Goal: Task Accomplishment & Management: Manage account settings

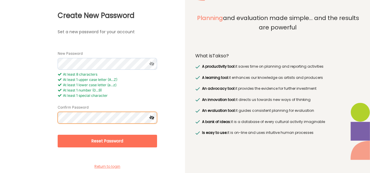
scroll to position [38, 0]
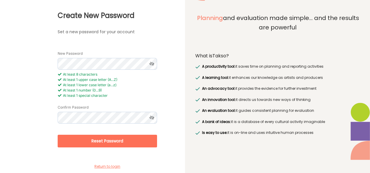
click at [109, 138] on button "Reset Password" at bounding box center [107, 141] width 99 height 13
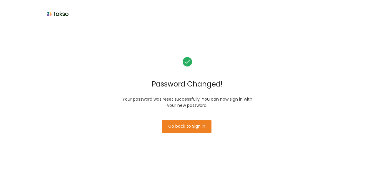
click at [193, 124] on button "Go back to Sign In" at bounding box center [186, 126] width 49 height 13
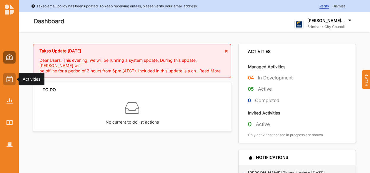
click at [8, 80] on img at bounding box center [9, 79] width 6 height 6
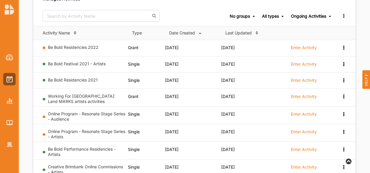
scroll to position [259, 0]
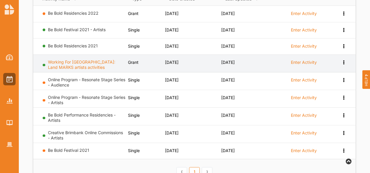
click at [91, 59] on link "Working For Victoria: Land MARKS artists activities" at bounding box center [81, 64] width 67 height 10
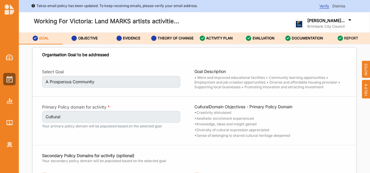
click at [353, 35] on div "REPORT" at bounding box center [347, 38] width 21 height 11
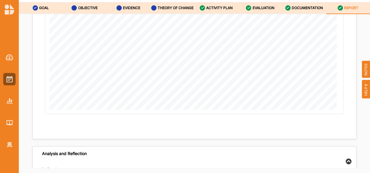
scroll to position [5611, 0]
click at [299, 5] on div "DOCUMENTATION" at bounding box center [304, 8] width 38 height 11
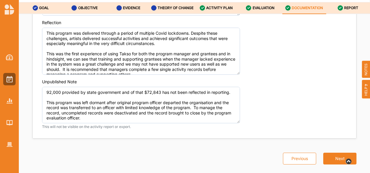
scroll to position [41, 0]
click at [355, 6] on label "REPORT" at bounding box center [351, 8] width 14 height 5
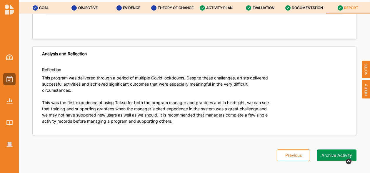
scroll to position [5707, 0]
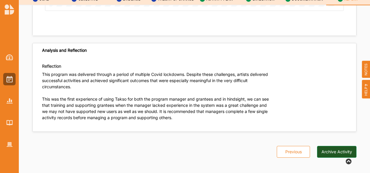
click at [331, 146] on button "Archive Activity" at bounding box center [336, 152] width 39 height 12
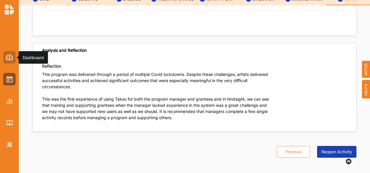
click at [8, 56] on img at bounding box center [9, 57] width 7 height 6
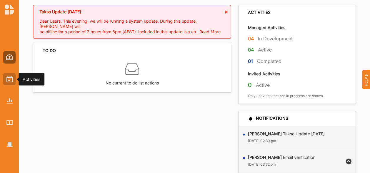
click at [9, 78] on img at bounding box center [9, 79] width 6 height 6
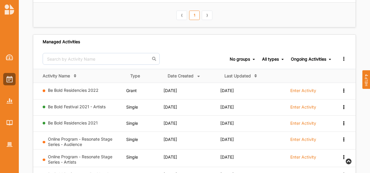
scroll to position [189, 0]
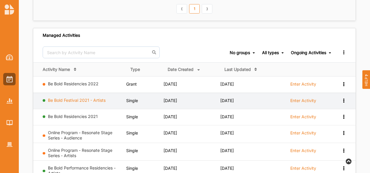
click at [80, 98] on link "Be Bold Festival 2021 - Artists" at bounding box center [77, 100] width 58 height 5
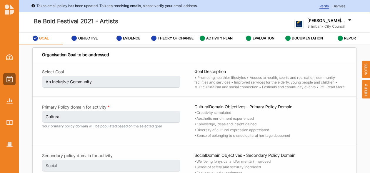
scroll to position [32, 0]
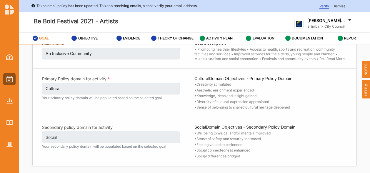
click at [259, 37] on label "EVALUATION" at bounding box center [263, 38] width 22 height 5
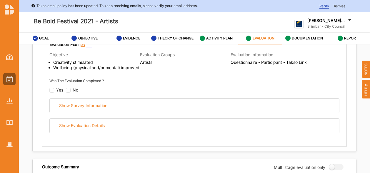
click at [202, 122] on div "Show Survey Information Show Evaluation Details" at bounding box center [194, 115] width 290 height 35
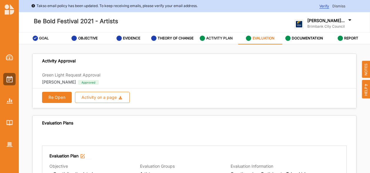
click at [215, 38] on label "ACTIVITY PLAN" at bounding box center [219, 38] width 26 height 5
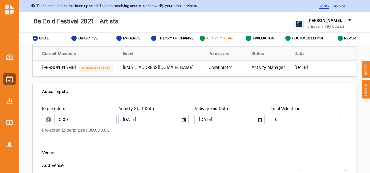
scroll to position [225, 0]
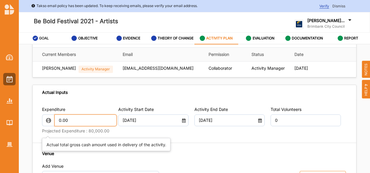
click at [72, 126] on input "0.00" at bounding box center [85, 120] width 62 height 12
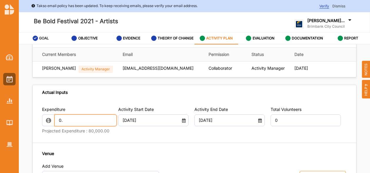
type input "0"
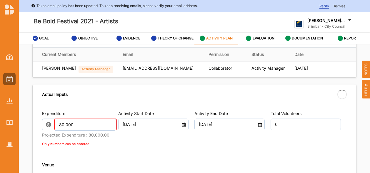
click at [104, 138] on label "Projected Expenditure : 80,000.00" at bounding box center [77, 134] width 70 height 5
type input "80,000.00"
type input "-80,000.00"
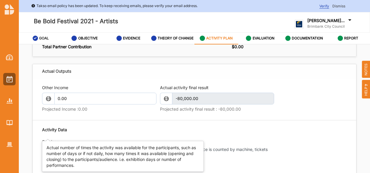
scroll to position [615, 0]
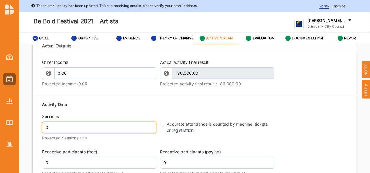
click at [115, 133] on input "0" at bounding box center [99, 127] width 114 height 12
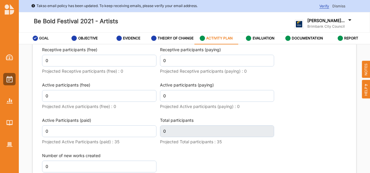
scroll to position [717, 0]
type input "30"
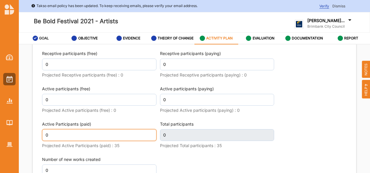
scroll to position [721, 0]
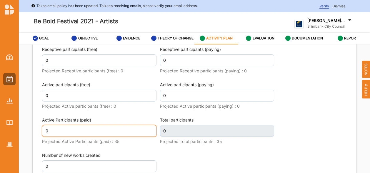
click at [108, 137] on input "0" at bounding box center [99, 131] width 114 height 12
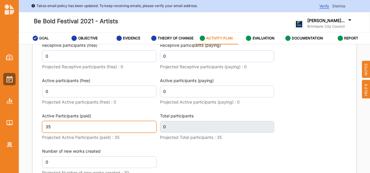
type input "35"
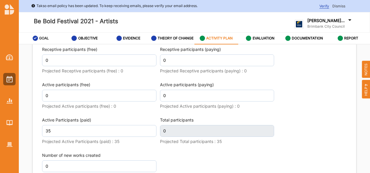
type input "35"
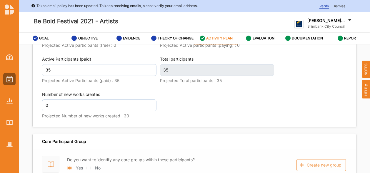
scroll to position [777, 0]
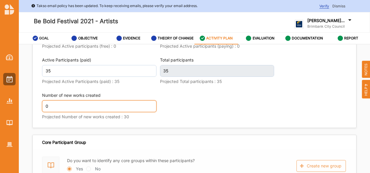
click at [65, 112] on input "0" at bounding box center [99, 106] width 114 height 12
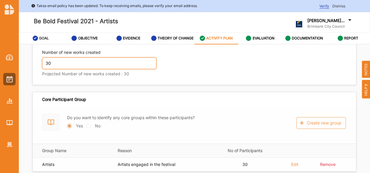
scroll to position [832, 0]
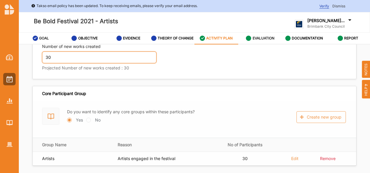
type input "30"
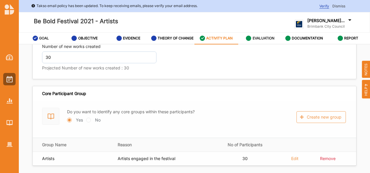
click at [259, 37] on label "EVALUATION" at bounding box center [263, 38] width 22 height 5
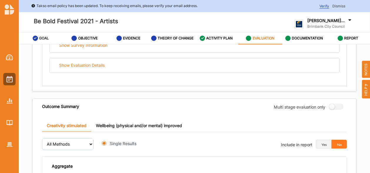
radio input "true"
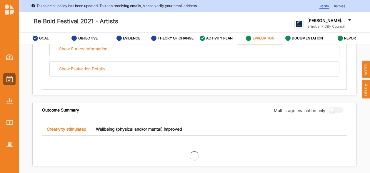
scroll to position [443, 0]
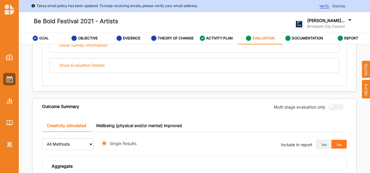
radio input "true"
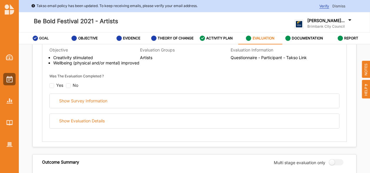
scroll to position [116, 0]
click at [52, 88] on input "checkbox" at bounding box center [51, 85] width 5 height 5
checkbox input "false"
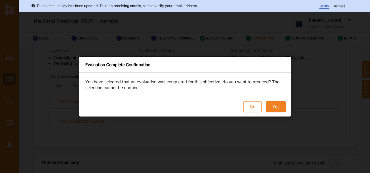
click at [279, 110] on button "Yes" at bounding box center [276, 106] width 20 height 11
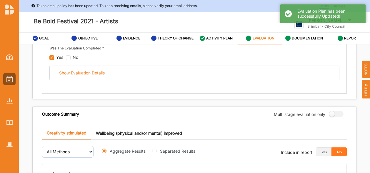
scroll to position [144, 0]
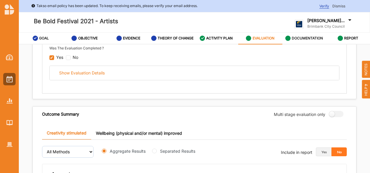
click at [303, 38] on label "DOCUMENTATION" at bounding box center [306, 38] width 31 height 5
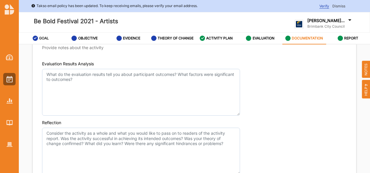
scroll to position [448, 0]
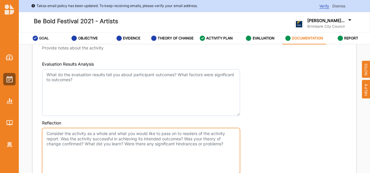
click at [100, 133] on textarea "Reflection" at bounding box center [141, 151] width 198 height 47
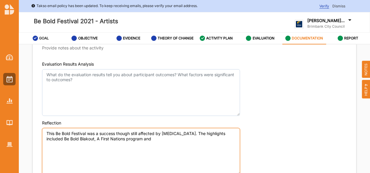
click at [130, 139] on textarea "This Be Bold Festival was a success though still affected by COVID. The highlig…" at bounding box center [141, 151] width 198 height 47
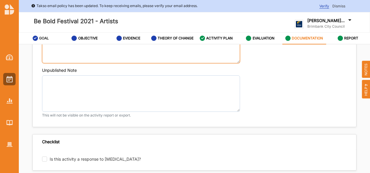
scroll to position [562, 0]
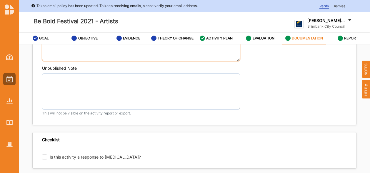
type textarea "This Be Bold Festival was a success though still affected by COVID. The highlig…"
click at [346, 36] on label "REPORT" at bounding box center [351, 38] width 14 height 5
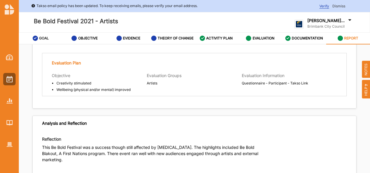
scroll to position [39, 0]
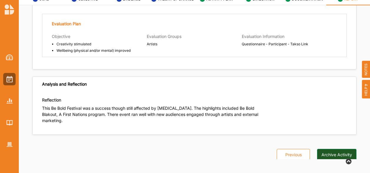
click at [327, 149] on button "Archive Activity" at bounding box center [336, 155] width 39 height 12
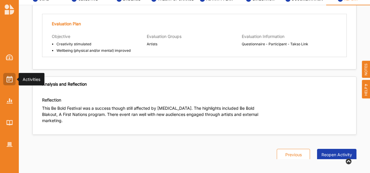
click at [9, 77] on img at bounding box center [9, 79] width 6 height 6
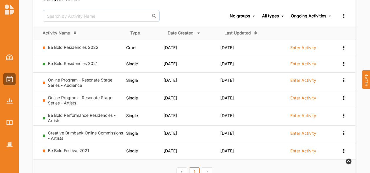
scroll to position [224, 0]
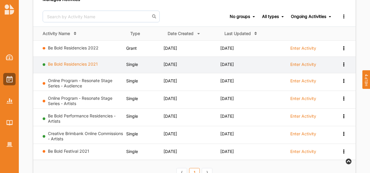
click at [76, 62] on link "Be Bold Residencies 2021" at bounding box center [73, 63] width 50 height 5
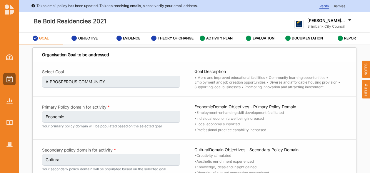
scroll to position [22, 0]
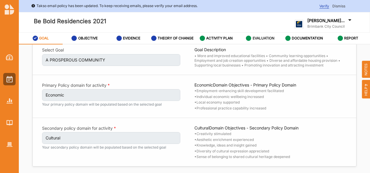
click at [256, 36] on label "EVALUATION" at bounding box center [263, 38] width 22 height 5
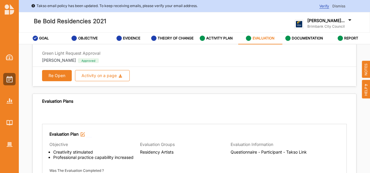
click at [183, 102] on div "Evaluation Plans" at bounding box center [194, 101] width 323 height 14
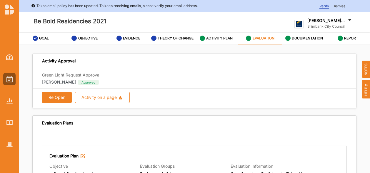
click at [212, 37] on label "ACTIVITY PLAN" at bounding box center [219, 38] width 26 height 5
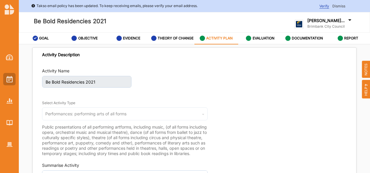
drag, startPoint x: 103, startPoint y: 65, endPoint x: 9, endPoint y: 80, distance: 96.0
click at [9, 80] on img at bounding box center [9, 79] width 6 height 6
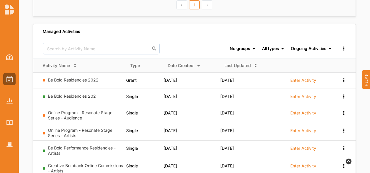
scroll to position [193, 0]
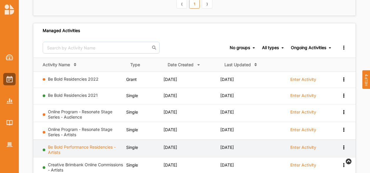
click at [79, 144] on link "Be Bold Performance Residencies - Artists" at bounding box center [82, 149] width 68 height 10
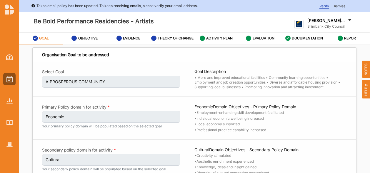
click at [260, 38] on label "EVALUATION" at bounding box center [263, 38] width 22 height 5
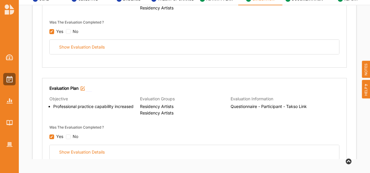
scroll to position [133, 0]
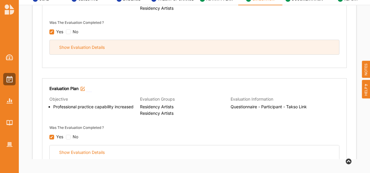
click at [98, 46] on div "Show Evaluation Details" at bounding box center [82, 47] width 46 height 5
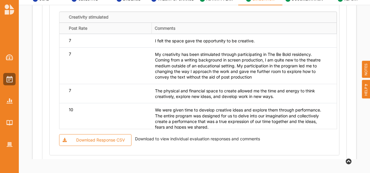
scroll to position [4, 0]
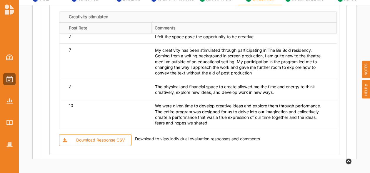
click at [95, 138] on div "Download Response CSV" at bounding box center [100, 139] width 49 height 5
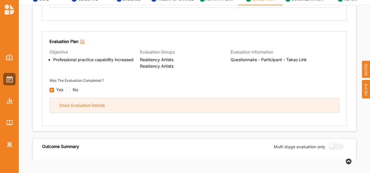
scroll to position [719, 0]
click at [80, 104] on div "Show Evaluation Details" at bounding box center [82, 105] width 46 height 5
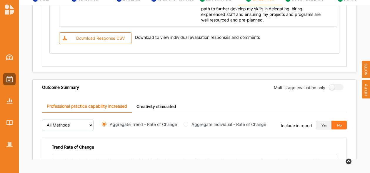
scroll to position [1389, 0]
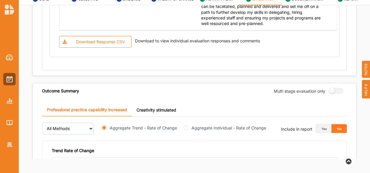
click at [100, 39] on div "Download Response CSV" at bounding box center [100, 41] width 49 height 5
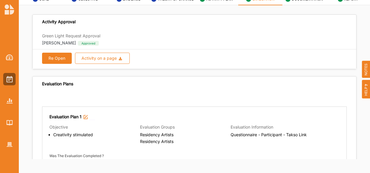
scroll to position [0, 0]
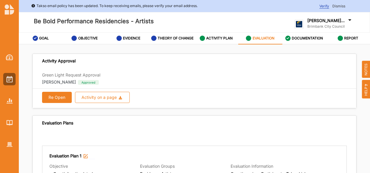
click at [217, 38] on label "ACTIVITY PLAN" at bounding box center [219, 38] width 26 height 5
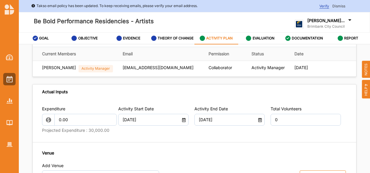
scroll to position [232, 0]
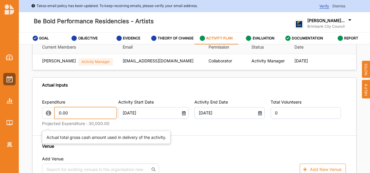
click at [75, 119] on input "0.00" at bounding box center [85, 113] width 62 height 12
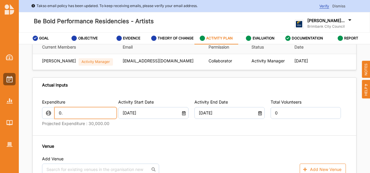
type input "0"
click at [115, 157] on div "Venue Add Venue No results found. Add New Venue" at bounding box center [194, 159] width 304 height 32
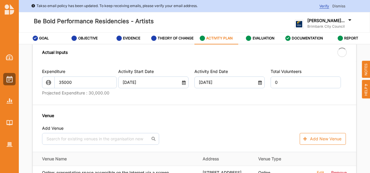
scroll to position [269, 0]
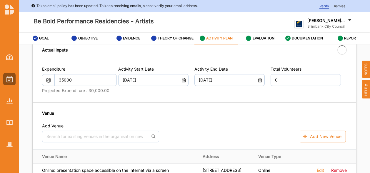
type input "35,000.00"
type input "-35,000.00"
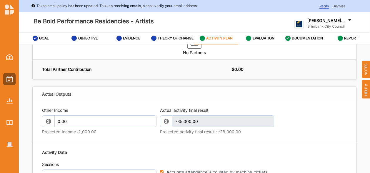
scroll to position [641, 0]
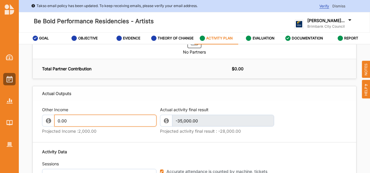
click at [93, 126] on input "0.00" at bounding box center [105, 121] width 102 height 12
type input "0"
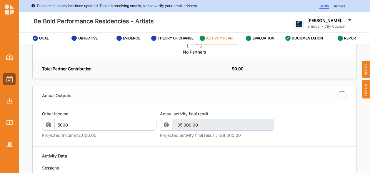
type input "5,000.00"
type input "-30,000.00"
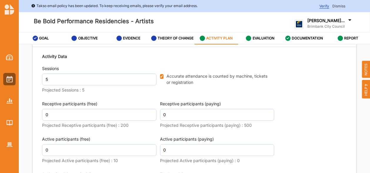
scroll to position [738, 0]
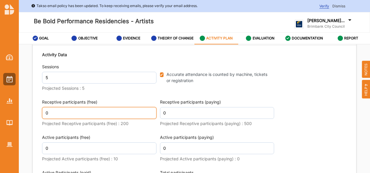
click at [73, 119] on input "0" at bounding box center [99, 113] width 114 height 12
type input "200"
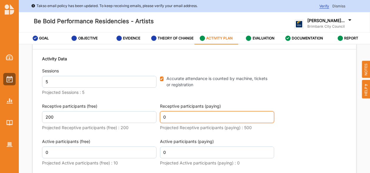
click at [169, 122] on input "0" at bounding box center [217, 117] width 114 height 12
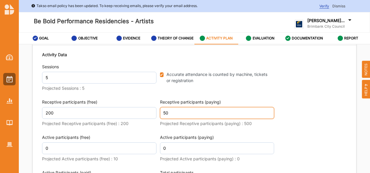
type input "500"
type input "200"
type input "500"
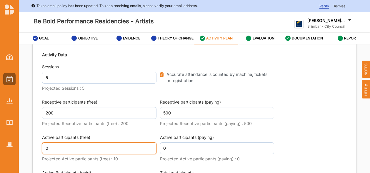
click at [109, 154] on input "0" at bounding box center [99, 148] width 114 height 12
type input "10"
type input "700"
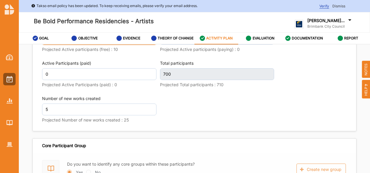
scroll to position [843, 0]
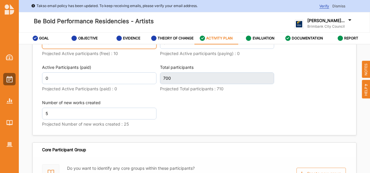
type input "10"
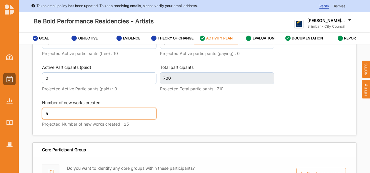
click at [118, 119] on input "5" at bounding box center [99, 114] width 114 height 12
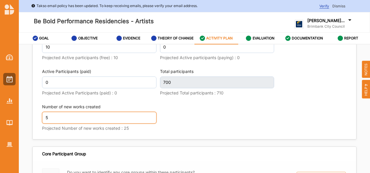
scroll to position [847, 0]
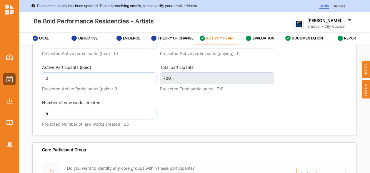
click at [180, 120] on div "Activity Data Sessions 5 Projected Sessions : 5 Accurate attendance is counted …" at bounding box center [194, 38] width 304 height 188
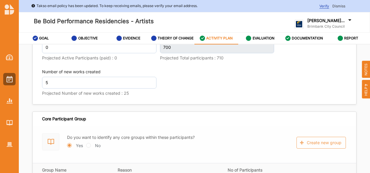
type input "710"
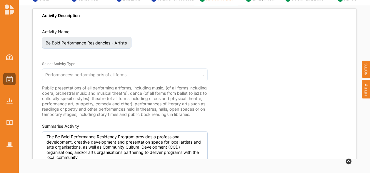
scroll to position [0, 0]
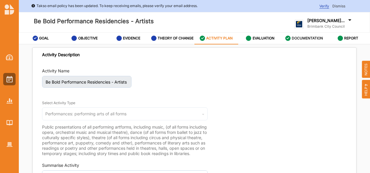
click at [305, 37] on label "DOCUMENTATION" at bounding box center [306, 38] width 31 height 5
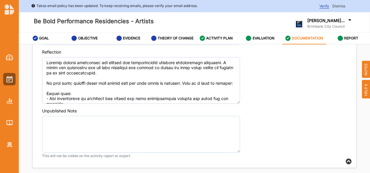
scroll to position [39, 0]
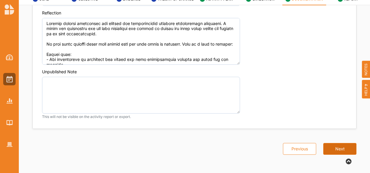
click at [336, 146] on button "Next" at bounding box center [339, 149] width 33 height 12
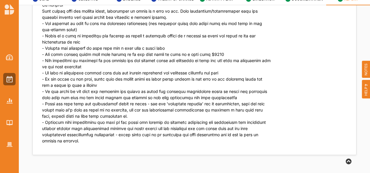
scroll to position [1973, 0]
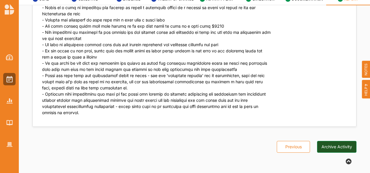
click at [329, 145] on button "Archive Activity" at bounding box center [336, 147] width 39 height 12
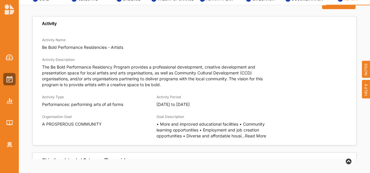
scroll to position [0, 0]
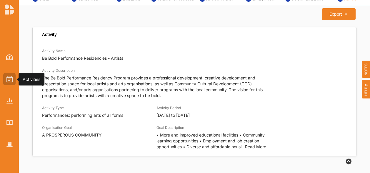
click at [10, 80] on img at bounding box center [9, 79] width 6 height 6
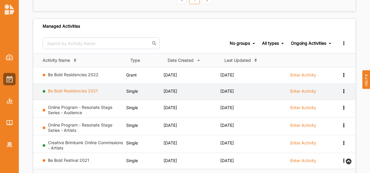
scroll to position [204, 0]
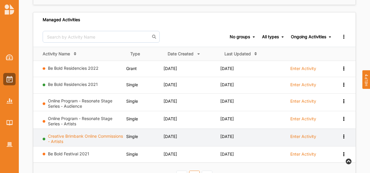
click at [80, 133] on link "Creative Brimbank Online Commissions - Artists" at bounding box center [85, 138] width 75 height 10
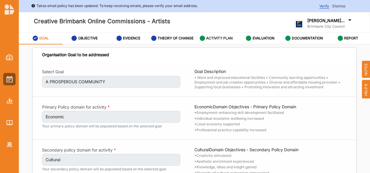
click at [211, 37] on label "ACTIVITY PLAN" at bounding box center [219, 38] width 26 height 5
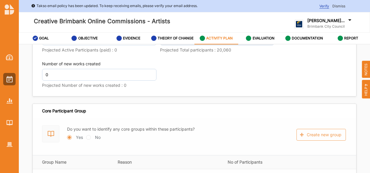
scroll to position [1047, 0]
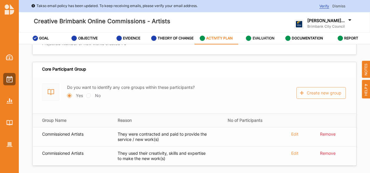
click at [261, 37] on label "EVALUATION" at bounding box center [263, 38] width 22 height 5
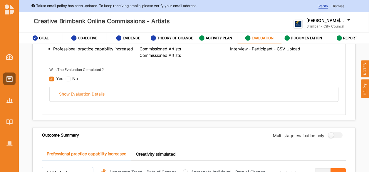
scroll to position [247, 0]
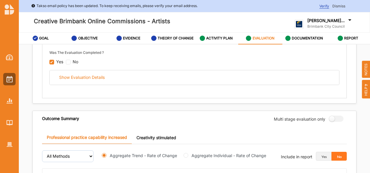
click at [128, 164] on form "All Methods Aggregate Trend - Rate of Change Aggregate Individual - Rate of Cha…" at bounding box center [157, 156] width 230 height 24
click at [70, 95] on div "Evaluation Plan Objective Professional practice capability increased Evaluation…" at bounding box center [194, 50] width 304 height 95
click at [11, 80] on img at bounding box center [9, 79] width 6 height 6
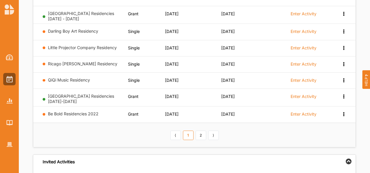
scroll to position [122, 0]
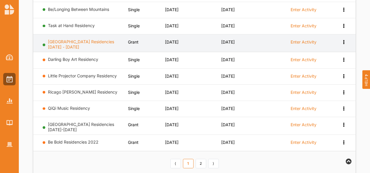
click at [58, 43] on link "[GEOGRAPHIC_DATA] Residencies [DATE] - [DATE]" at bounding box center [81, 44] width 66 height 10
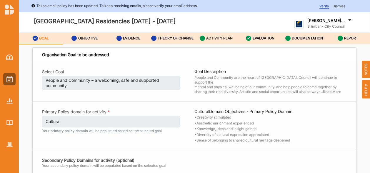
click at [219, 37] on label "ACTIVITY PLAN" at bounding box center [219, 38] width 26 height 5
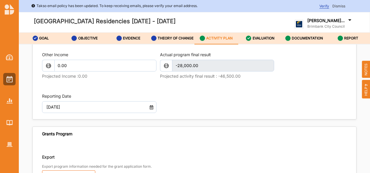
scroll to position [617, 0]
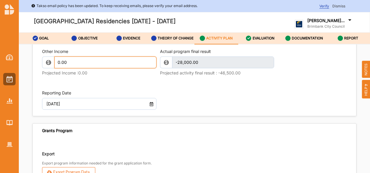
click at [71, 68] on input "0.00" at bounding box center [105, 62] width 102 height 12
drag, startPoint x: 71, startPoint y: 85, endPoint x: 53, endPoint y: 84, distance: 17.9
click at [53, 68] on div "0.00" at bounding box center [99, 62] width 114 height 12
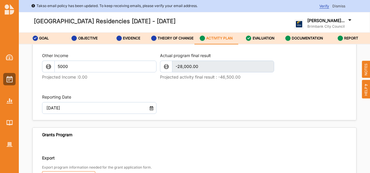
click at [108, 110] on div "Other Income 5000 Projected Income : 0.00 Actual program final result -28,000.0…" at bounding box center [194, 82] width 323 height 73
type input "5,000.00"
type input "-23,000.00"
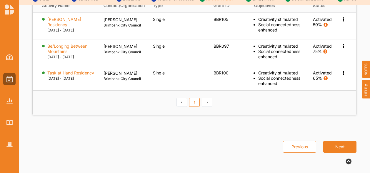
scroll to position [889, 0]
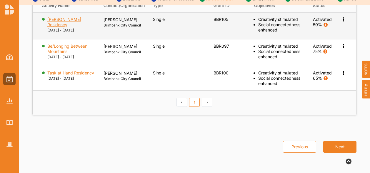
click at [63, 27] on label "[PERSON_NAME] Residency" at bounding box center [71, 22] width 48 height 11
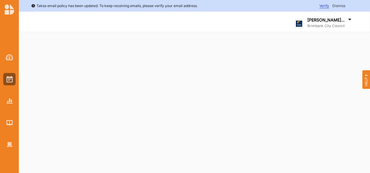
select select "2"
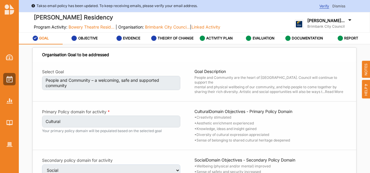
select select "2"
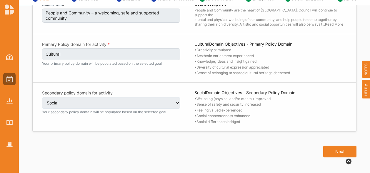
scroll to position [32, 0]
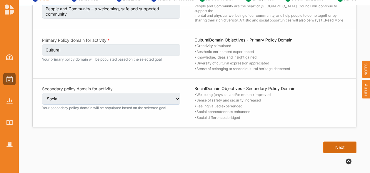
click at [333, 145] on button "Next" at bounding box center [339, 147] width 33 height 12
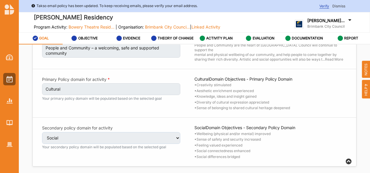
select select "1"
select select "9"
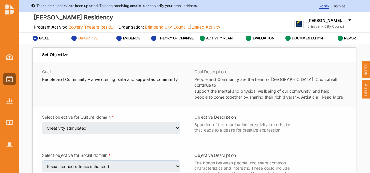
scroll to position [14, 0]
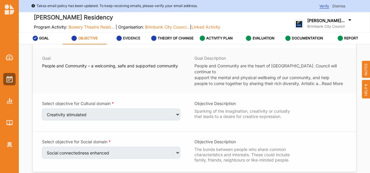
click at [130, 37] on label "EVIDENCE" at bounding box center [131, 38] width 17 height 5
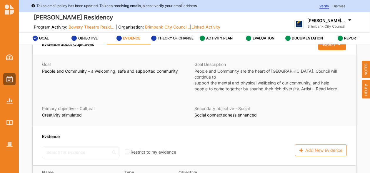
click at [177, 37] on label "THEORY OF CHANGE" at bounding box center [175, 38] width 36 height 5
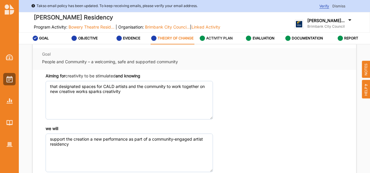
click at [216, 38] on label "ACTIVITY PLAN" at bounding box center [219, 38] width 26 height 5
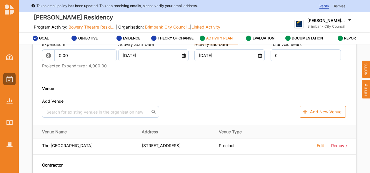
scroll to position [366, 0]
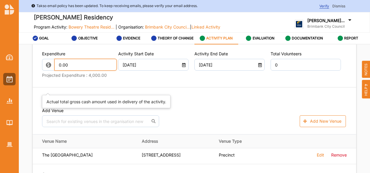
click at [73, 71] on input "0.00" at bounding box center [85, 65] width 62 height 12
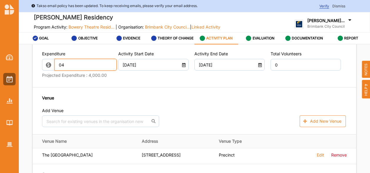
type input "0"
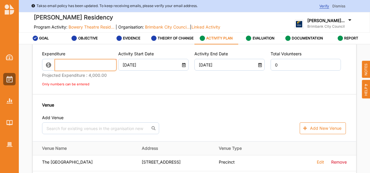
type input "5"
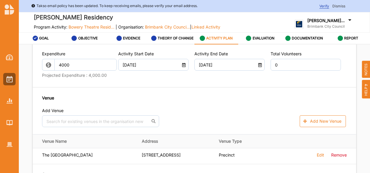
click at [126, 118] on div "Venue Add Venue No results found. Add New Venue" at bounding box center [194, 111] width 304 height 32
type input "4,000.00"
type input "-4,000.00"
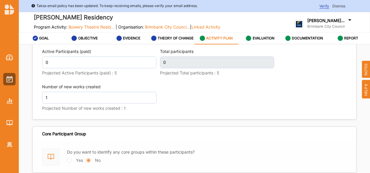
scroll to position [866, 0]
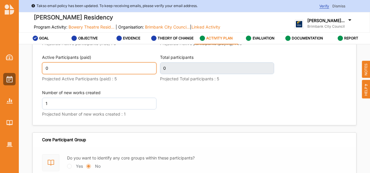
drag, startPoint x: 50, startPoint y: 88, endPoint x: 40, endPoint y: 88, distance: 10.0
click at [40, 88] on div "Other Income 0.00 Projected Income : 0.00 Actual activity final result -4,000.0…" at bounding box center [194, 6] width 323 height 237
type input "5"
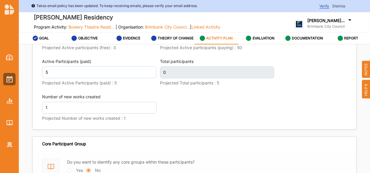
scroll to position [870, 0]
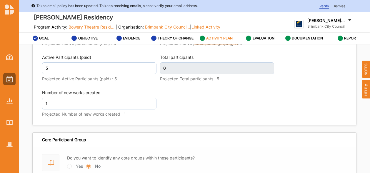
click at [155, 88] on div "Activity Data Sessions 0 Projected Sessions : 0 Accurate attendance is counted …" at bounding box center [194, 27] width 304 height 188
type input "5"
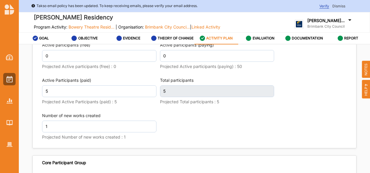
scroll to position [839, 0]
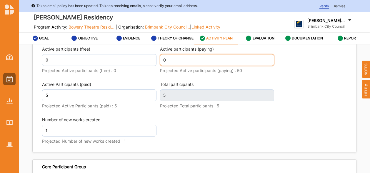
drag, startPoint x: 164, startPoint y: 80, endPoint x: 156, endPoint y: 80, distance: 8.2
click at [156, 80] on div "Activity Data Sessions 0 Projected Sessions : 0 Accurate attendance is counted …" at bounding box center [194, 54] width 304 height 188
type input "50"
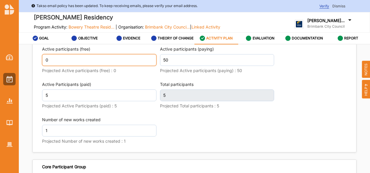
click at [85, 66] on input "0" at bounding box center [99, 60] width 114 height 12
type input "55"
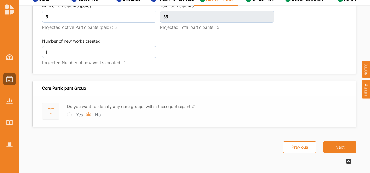
scroll to position [39, 0]
click at [338, 147] on button "Next" at bounding box center [339, 147] width 33 height 12
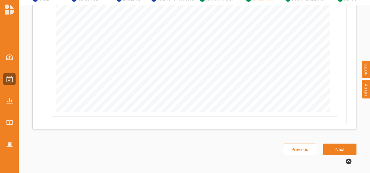
scroll to position [417, 0]
click at [336, 144] on button "Next" at bounding box center [339, 148] width 33 height 12
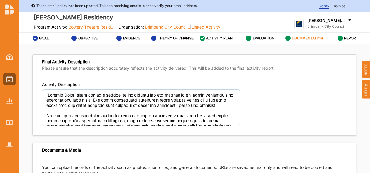
click at [264, 37] on label "EVALUATION" at bounding box center [263, 38] width 22 height 5
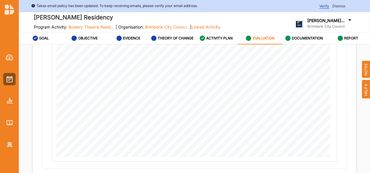
scroll to position [417, 0]
click at [308, 36] on label "DOCUMENTATION" at bounding box center [306, 38] width 31 height 5
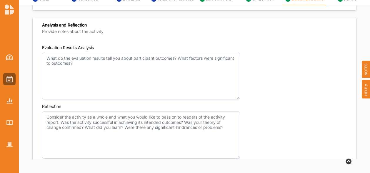
scroll to position [373, 0]
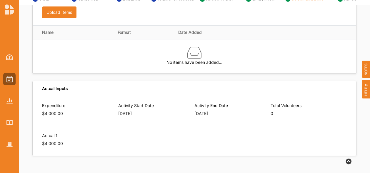
drag, startPoint x: 243, startPoint y: 77, endPoint x: 273, endPoint y: 88, distance: 32.1
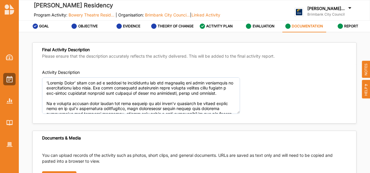
scroll to position [0, 0]
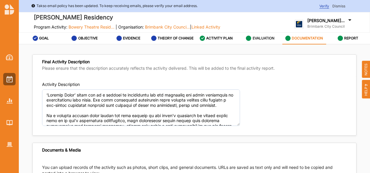
click at [260, 38] on label "EVALUATION" at bounding box center [263, 38] width 22 height 5
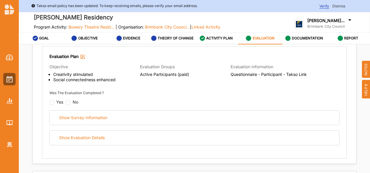
scroll to position [88, 0]
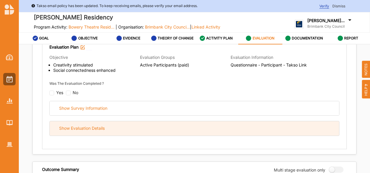
click at [98, 128] on div "Show Evaluation Details" at bounding box center [82, 127] width 46 height 5
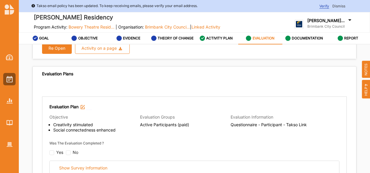
scroll to position [29, 0]
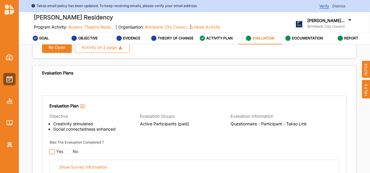
click at [51, 150] on input "checkbox" at bounding box center [51, 151] width 5 height 5
checkbox input "false"
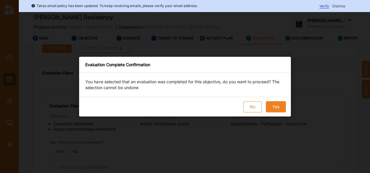
click at [275, 106] on button "Yes" at bounding box center [276, 106] width 20 height 11
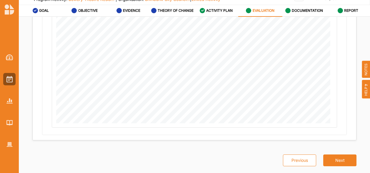
scroll to position [39, 0]
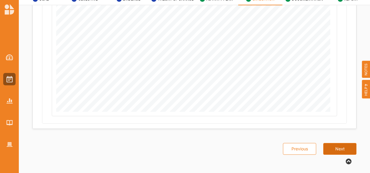
click at [335, 145] on button "Next" at bounding box center [339, 149] width 33 height 12
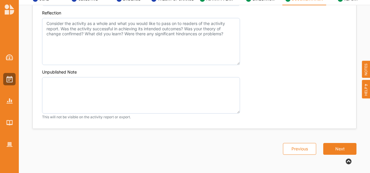
scroll to position [519, 0]
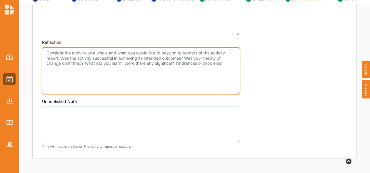
click at [48, 51] on textarea "Reflection" at bounding box center [141, 70] width 198 height 47
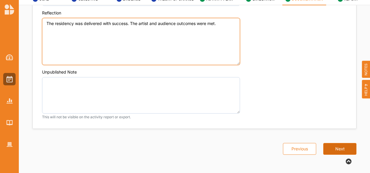
type textarea "The residency was delivered with success. The artist and audience outcomes were…"
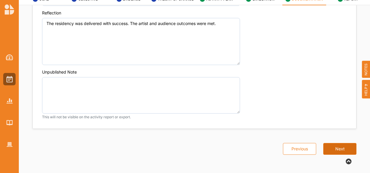
click at [328, 143] on button "Next" at bounding box center [339, 149] width 33 height 12
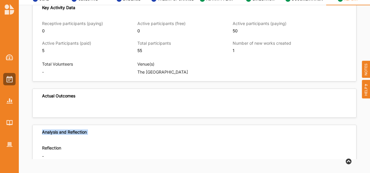
click at [328, 139] on div "Analysis and Reflection" at bounding box center [194, 132] width 323 height 14
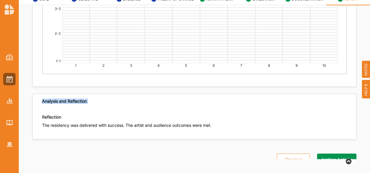
scroll to position [1708, 0]
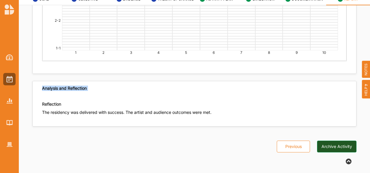
click at [325, 147] on button "Archive Activity" at bounding box center [336, 146] width 39 height 12
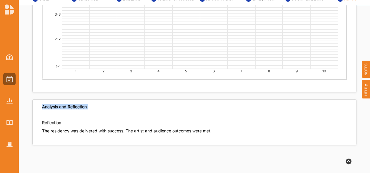
scroll to position [1649, 0]
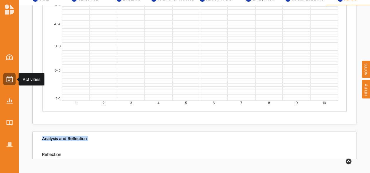
click at [8, 79] on img at bounding box center [9, 79] width 6 height 6
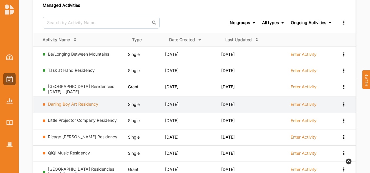
scroll to position [69, 0]
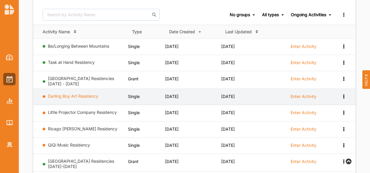
click at [73, 95] on link "Darling Boy Art Residency" at bounding box center [73, 95] width 50 height 5
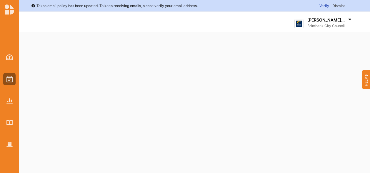
select select "2"
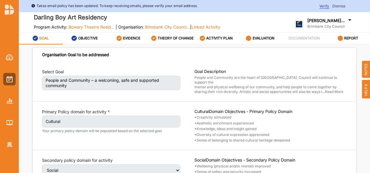
scroll to position [32, 0]
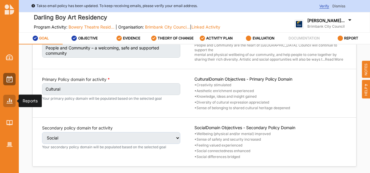
click at [10, 101] on img at bounding box center [9, 100] width 6 height 5
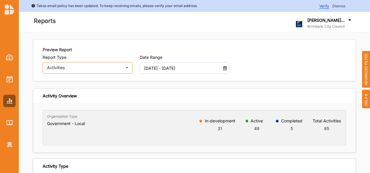
click at [126, 68] on icon at bounding box center [127, 68] width 9 height 12
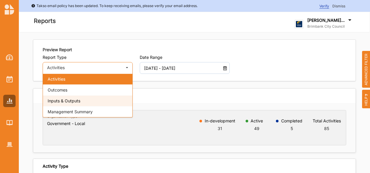
click at [108, 99] on div "Inputs & Outputs" at bounding box center [87, 100] width 89 height 11
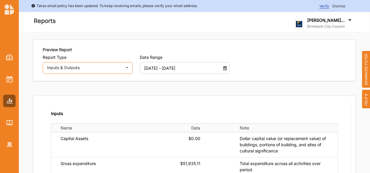
click at [128, 68] on icon at bounding box center [127, 68] width 9 height 12
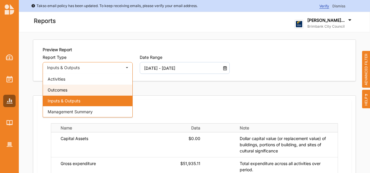
click at [102, 89] on div "Outcomes" at bounding box center [87, 89] width 89 height 11
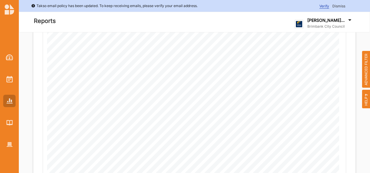
scroll to position [147, 0]
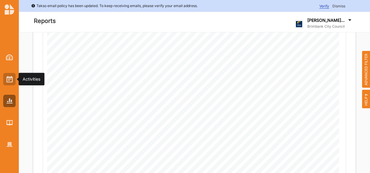
click at [9, 78] on img at bounding box center [9, 79] width 6 height 6
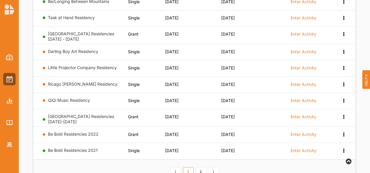
scroll to position [118, 0]
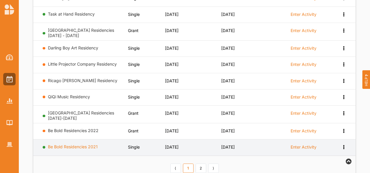
click at [93, 144] on link "Be Bold Residencies 2021" at bounding box center [73, 146] width 50 height 5
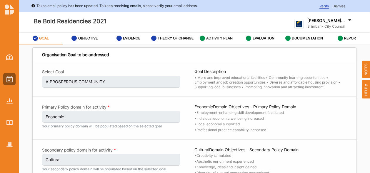
click at [216, 38] on label "ACTIVITY PLAN" at bounding box center [219, 38] width 26 height 5
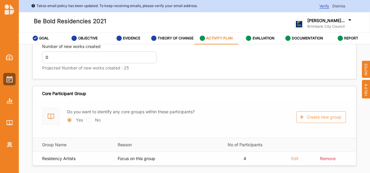
scroll to position [832, 0]
click at [261, 38] on label "EVALUATION" at bounding box center [263, 38] width 22 height 5
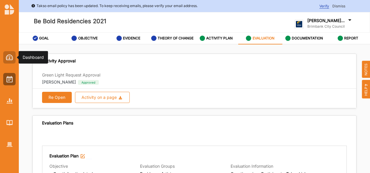
click at [10, 57] on img at bounding box center [9, 57] width 7 height 6
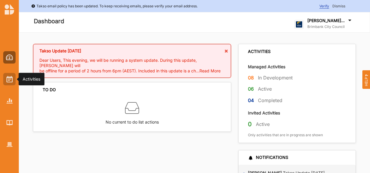
click at [11, 81] on img at bounding box center [9, 79] width 6 height 6
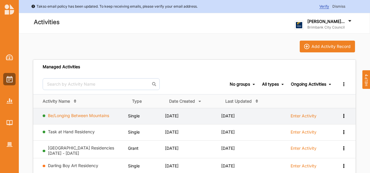
click at [93, 114] on link "Be/Longing Between Mountains" at bounding box center [78, 115] width 61 height 5
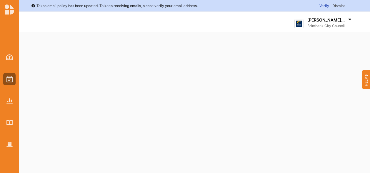
select select "2"
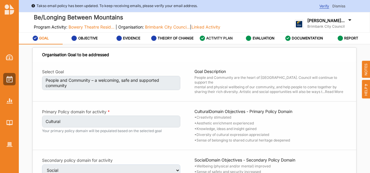
click at [213, 34] on div "ACTIVITY PLAN" at bounding box center [215, 38] width 33 height 11
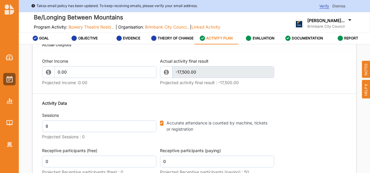
scroll to position [705, 0]
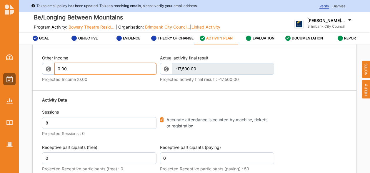
drag, startPoint x: 74, startPoint y: 87, endPoint x: 53, endPoint y: 88, distance: 21.2
click at [53, 75] on div "0.00" at bounding box center [99, 69] width 114 height 12
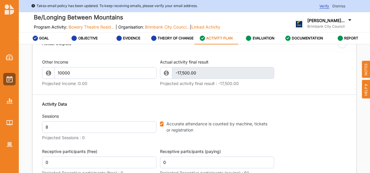
type input "10,000.00"
type input "-7,500.00"
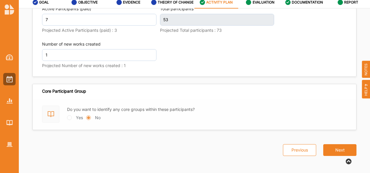
scroll to position [39, 0]
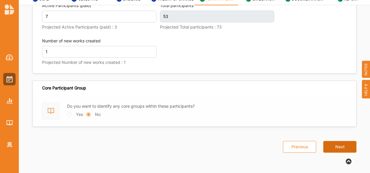
click at [344, 145] on button "Next" at bounding box center [339, 147] width 33 height 12
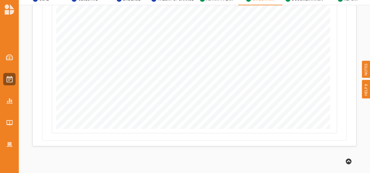
scroll to position [400, 0]
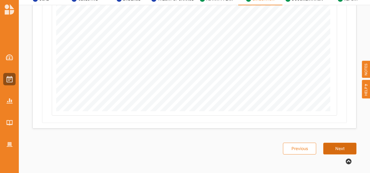
click at [338, 147] on button "Next" at bounding box center [339, 148] width 33 height 12
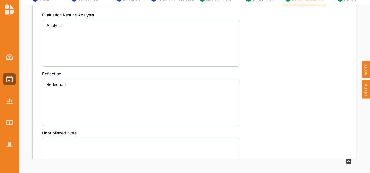
scroll to position [517, 0]
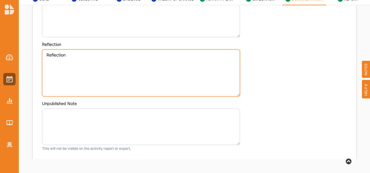
drag, startPoint x: 89, startPoint y: 56, endPoint x: 39, endPoint y: 56, distance: 49.4
click at [39, 56] on div "Evaluation Results Analysis Analysis Reflection Reflection Unpublished Note Thi…" at bounding box center [194, 68] width 323 height 182
type textarea "h"
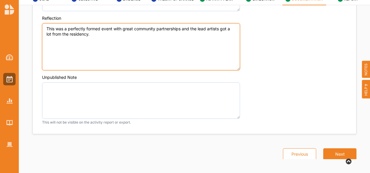
scroll to position [549, 0]
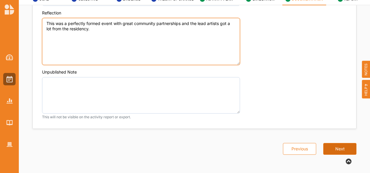
type textarea "This was a perfectly formed event with great community partnerships and the lea…"
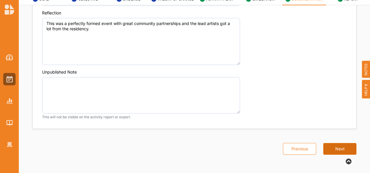
click at [328, 143] on button "Next" at bounding box center [339, 149] width 33 height 12
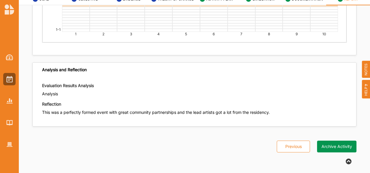
scroll to position [1462, 0]
click at [328, 143] on button "Archive Activity" at bounding box center [336, 146] width 39 height 12
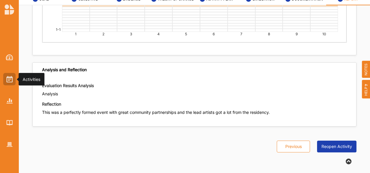
click at [8, 80] on img at bounding box center [9, 79] width 6 height 6
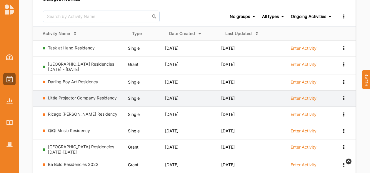
scroll to position [68, 0]
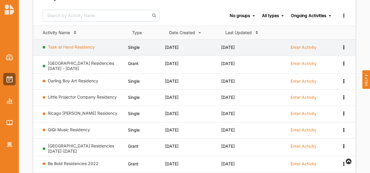
click at [90, 47] on link "Task at Hand Residency" at bounding box center [71, 46] width 47 height 5
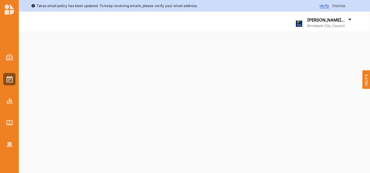
select select "2"
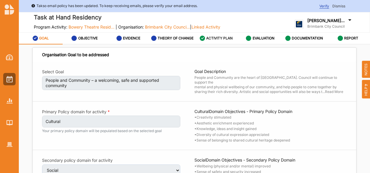
click at [218, 37] on label "ACTIVITY PLAN" at bounding box center [219, 38] width 26 height 5
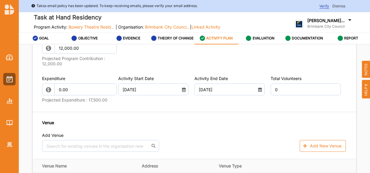
scroll to position [382, 0]
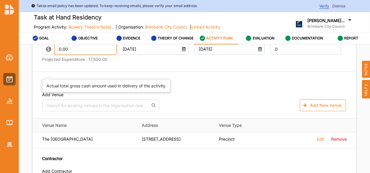
drag, startPoint x: 72, startPoint y: 72, endPoint x: 51, endPoint y: 70, distance: 21.5
click at [51, 55] on div "0.00" at bounding box center [78, 49] width 72 height 12
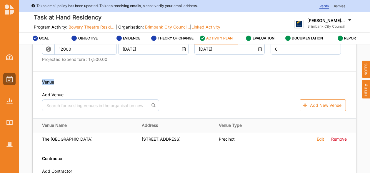
click at [83, 96] on div "Actual Program Contribution 12,000.00 Projected Program Contribution : 12,000.0…" at bounding box center [194, 90] width 323 height 208
type input "12,000.00"
type input "-12,000.00"
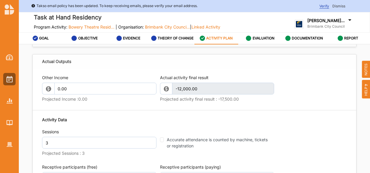
scroll to position [676, 0]
drag, startPoint x: 70, startPoint y: 107, endPoint x: 53, endPoint y: 109, distance: 17.1
click at [53, 94] on div "0.00" at bounding box center [99, 88] width 114 height 12
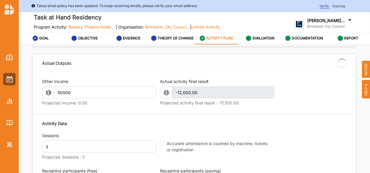
click at [93, 98] on input "50000" at bounding box center [105, 92] width 102 height 12
type input "50,000.00"
type input "38,000.00"
click at [95, 111] on div "Other Income 50,000.0 Projected Income : 0.00 Actual activity final result 38,0…" at bounding box center [194, 93] width 304 height 35
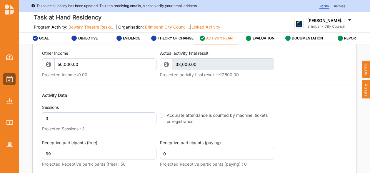
scroll to position [705, 0]
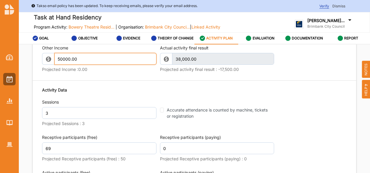
click at [85, 65] on input "50000.00" at bounding box center [105, 59] width 102 height 12
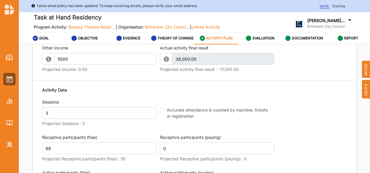
click at [87, 74] on div "Other Income 5000 Projected Income : 0.00" at bounding box center [99, 59] width 114 height 29
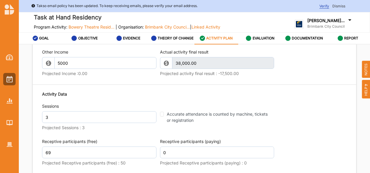
type input "5,000.00"
type input "-7,000.00"
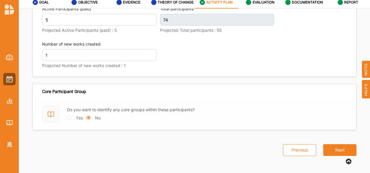
scroll to position [39, 0]
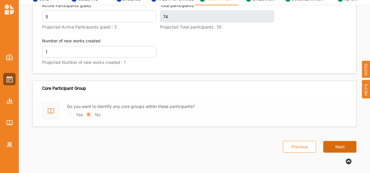
click at [339, 145] on button "Next" at bounding box center [339, 147] width 33 height 12
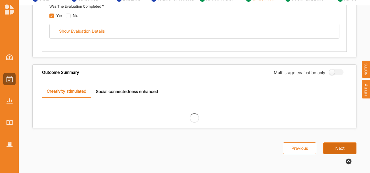
scroll to position [397, 0]
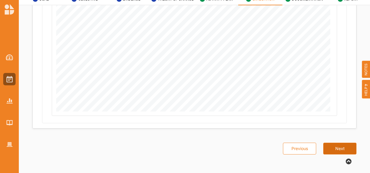
click at [339, 145] on button "Next" at bounding box center [339, 148] width 33 height 12
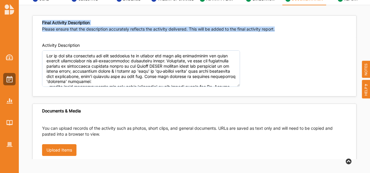
drag, startPoint x: 312, startPoint y: 10, endPoint x: 314, endPoint y: 30, distance: 20.7
drag, startPoint x: 314, startPoint y: 30, endPoint x: 353, endPoint y: 21, distance: 40.1
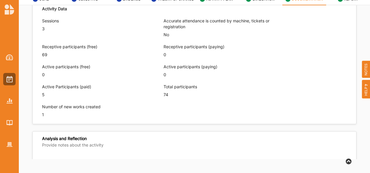
scroll to position [549, 0]
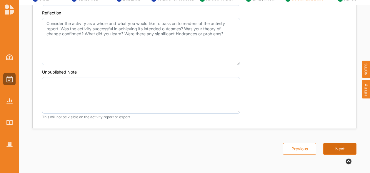
click at [335, 143] on button "Next" at bounding box center [339, 149] width 33 height 12
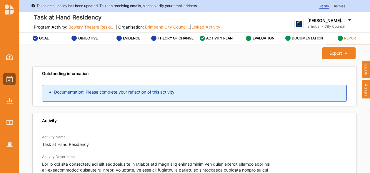
click at [299, 38] on label "DOCUMENTATION" at bounding box center [306, 38] width 31 height 5
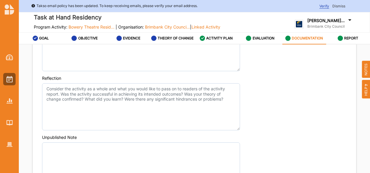
scroll to position [529, 0]
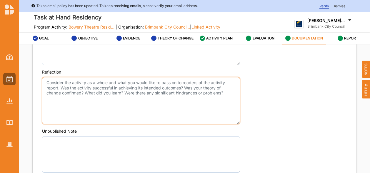
click at [46, 81] on textarea "Reflection" at bounding box center [141, 100] width 198 height 47
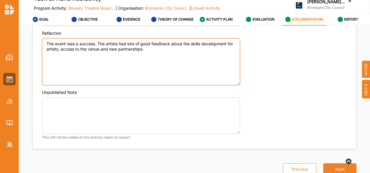
scroll to position [39, 0]
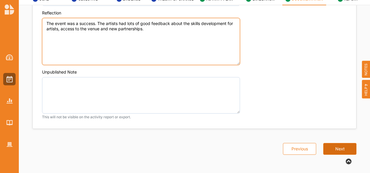
type textarea "The event was a success. The artists had lots of good feedback about the skills…"
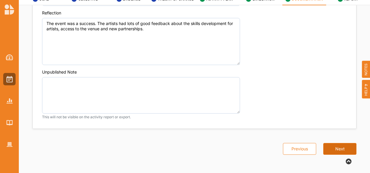
click at [336, 143] on button "Next" at bounding box center [339, 149] width 33 height 12
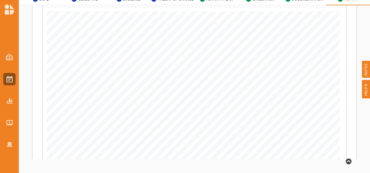
scroll to position [1925, 0]
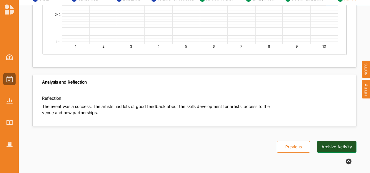
click at [339, 145] on button "Archive Activity" at bounding box center [336, 147] width 39 height 12
click at [339, 145] on div "Previous Archive Activity" at bounding box center [312, 140] width 87 height 26
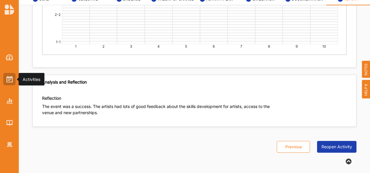
click at [7, 77] on img at bounding box center [9, 79] width 6 height 6
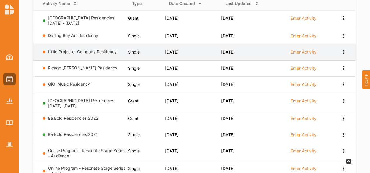
scroll to position [98, 0]
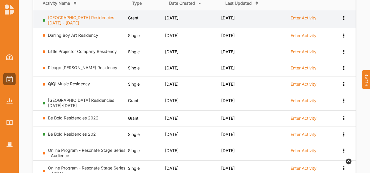
click at [85, 17] on link "[GEOGRAPHIC_DATA] Residencies [DATE] - [DATE]" at bounding box center [81, 20] width 66 height 10
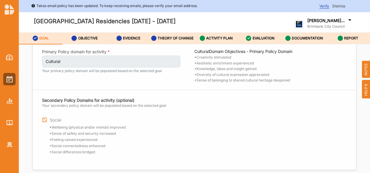
scroll to position [60, 0]
click at [266, 37] on label "EVALUATION" at bounding box center [263, 38] width 22 height 5
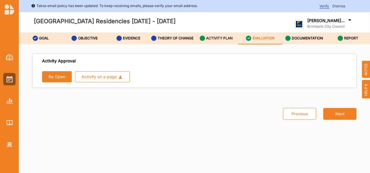
click at [222, 35] on div "ACTIVITY PLAN" at bounding box center [215, 38] width 33 height 11
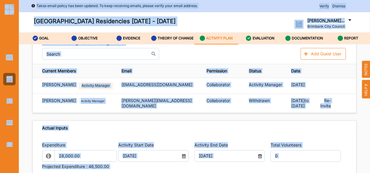
scroll to position [206, 0]
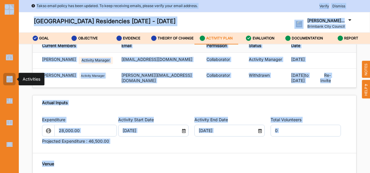
click at [9, 76] on img at bounding box center [9, 79] width 6 height 6
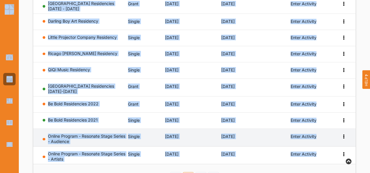
scroll to position [118, 0]
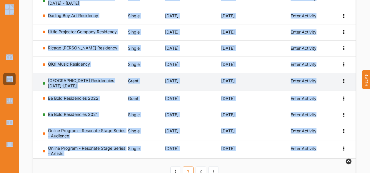
click at [67, 79] on link "[GEOGRAPHIC_DATA] Residencies [DATE]-[DATE]" at bounding box center [81, 83] width 66 height 10
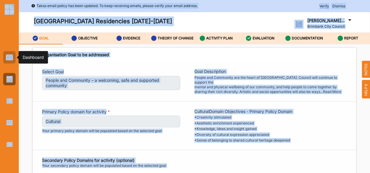
click at [11, 58] on img at bounding box center [9, 57] width 7 height 6
